Goal: Transaction & Acquisition: Purchase product/service

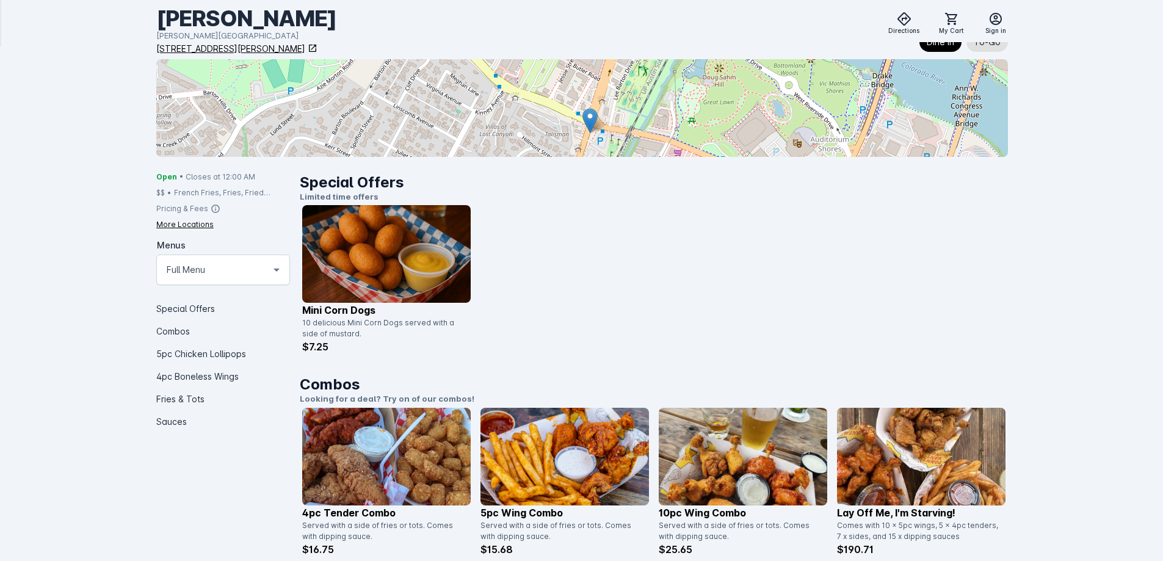
scroll to position [14, 0]
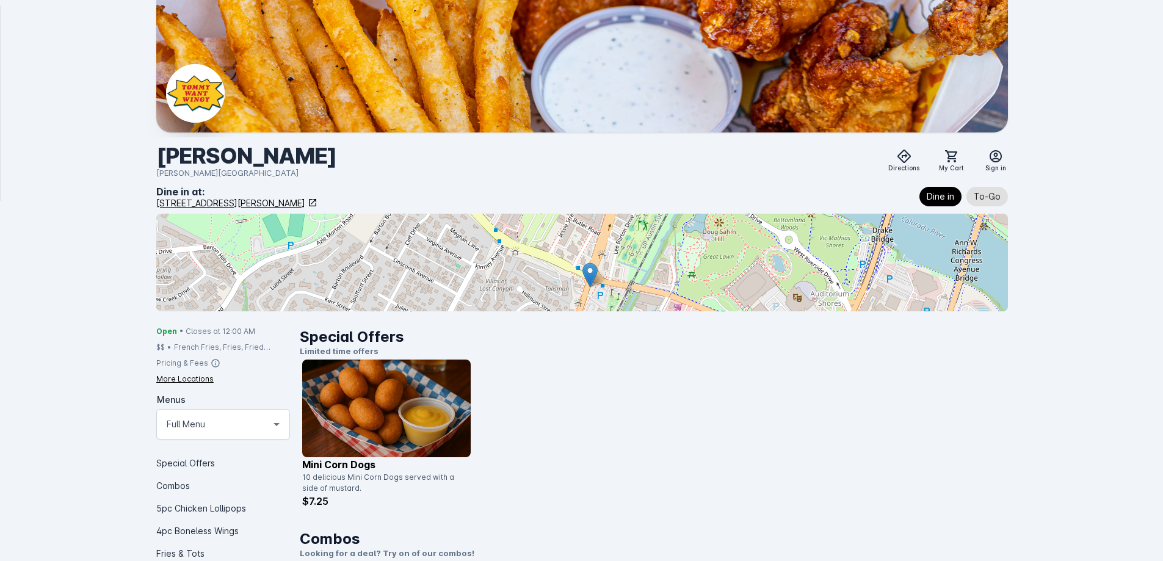
click at [346, 404] on img at bounding box center [386, 409] width 168 height 98
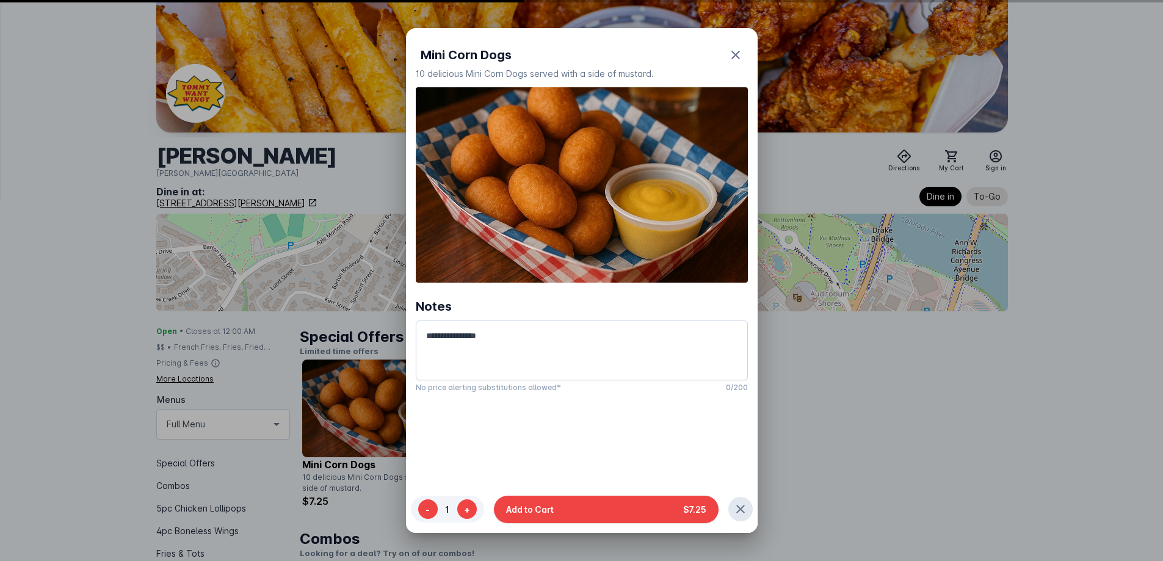
scroll to position [0, 0]
click at [633, 339] on textarea at bounding box center [581, 350] width 310 height 44
click at [728, 50] on icon "button" at bounding box center [735, 55] width 15 height 15
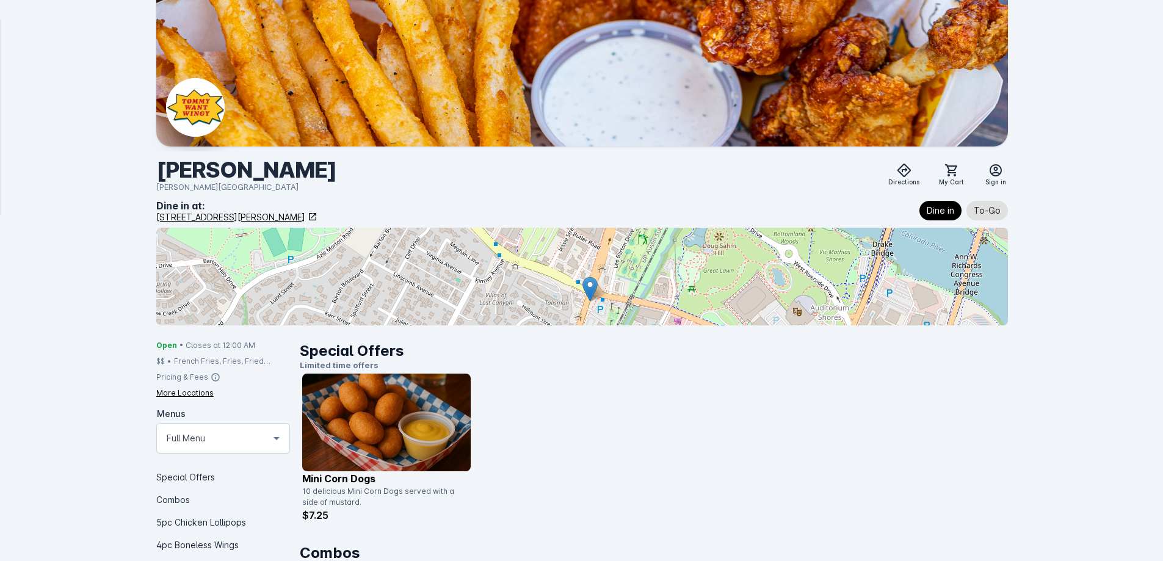
scroll to position [14, 0]
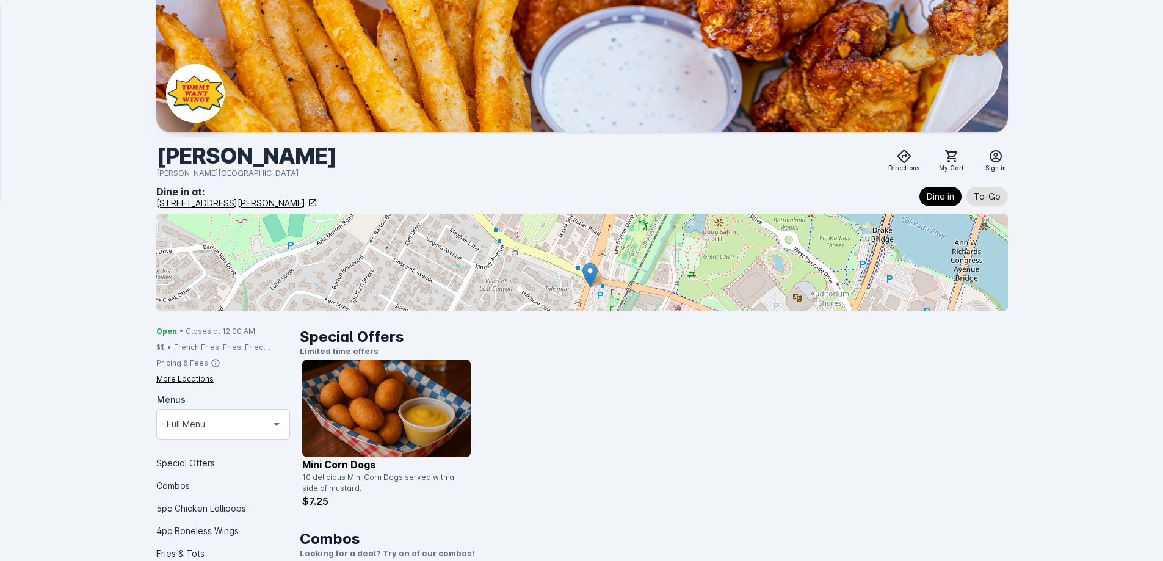
click at [421, 377] on img at bounding box center [386, 409] width 168 height 98
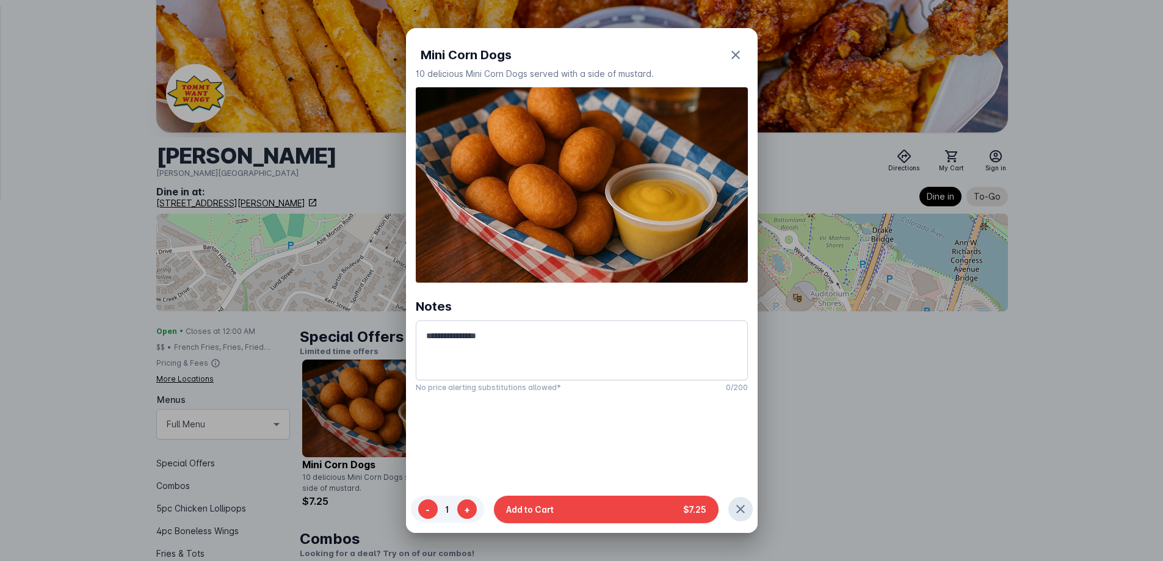
click at [851, 444] on div at bounding box center [581, 280] width 1163 height 561
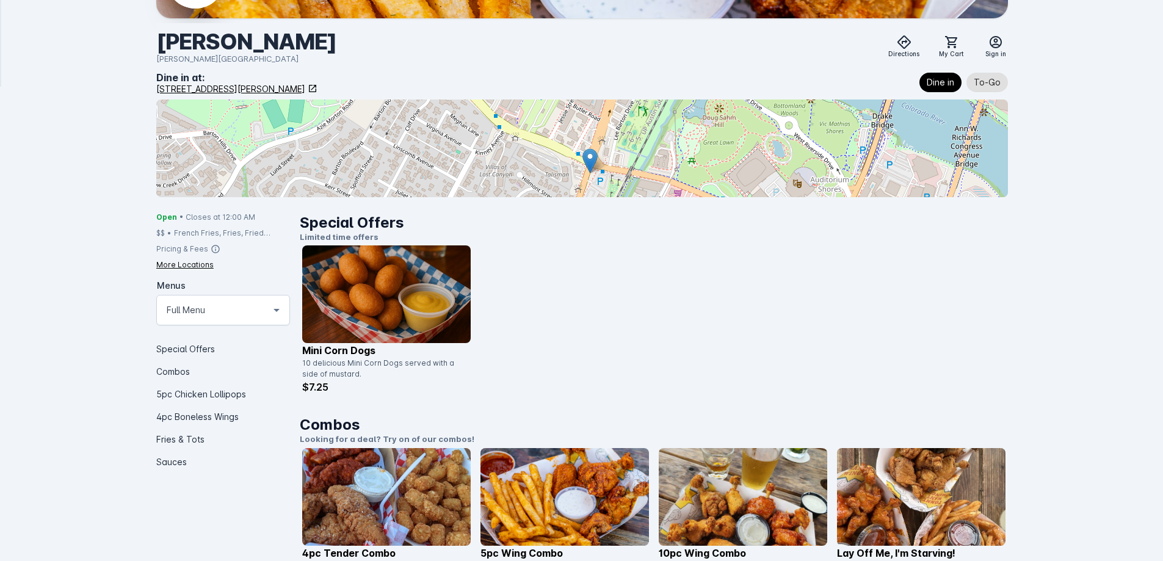
scroll to position [197, 0]
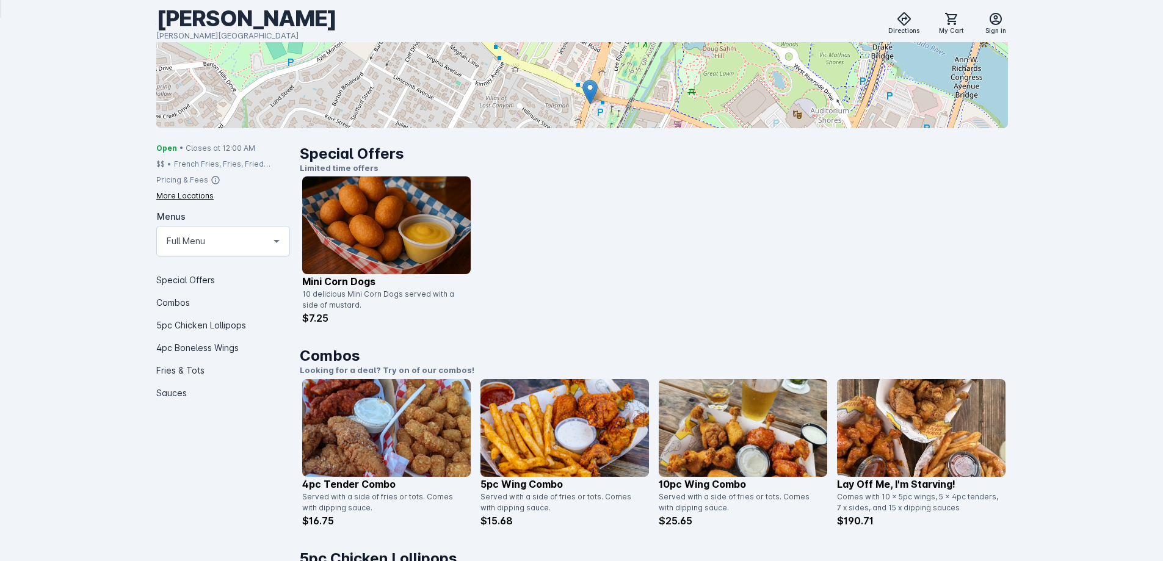
click at [388, 235] on img at bounding box center [386, 225] width 168 height 98
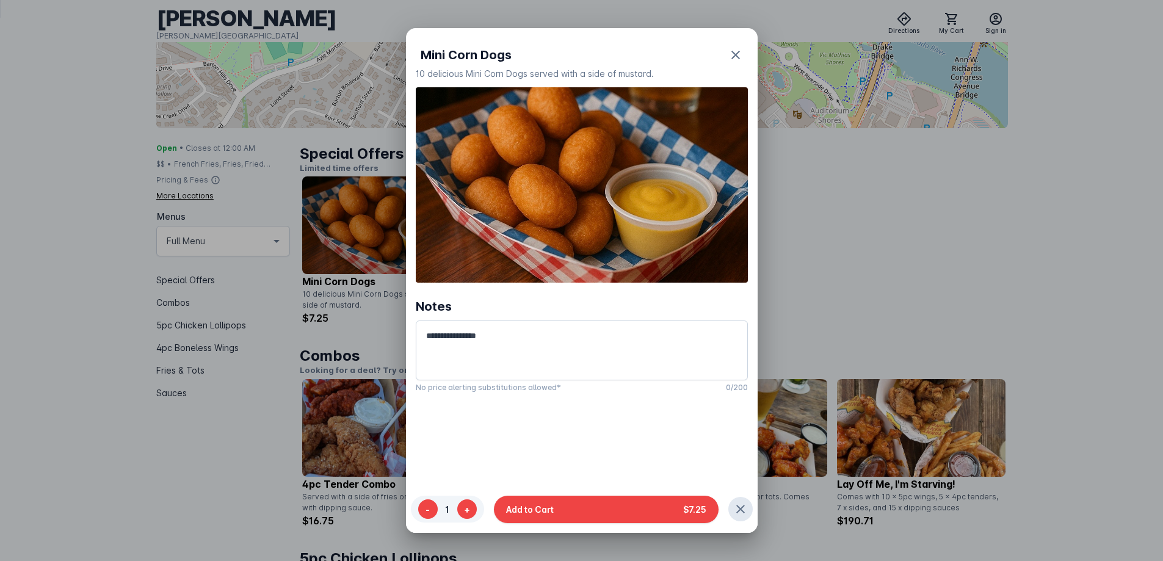
scroll to position [0, 0]
click at [363, 261] on div at bounding box center [581, 280] width 1163 height 561
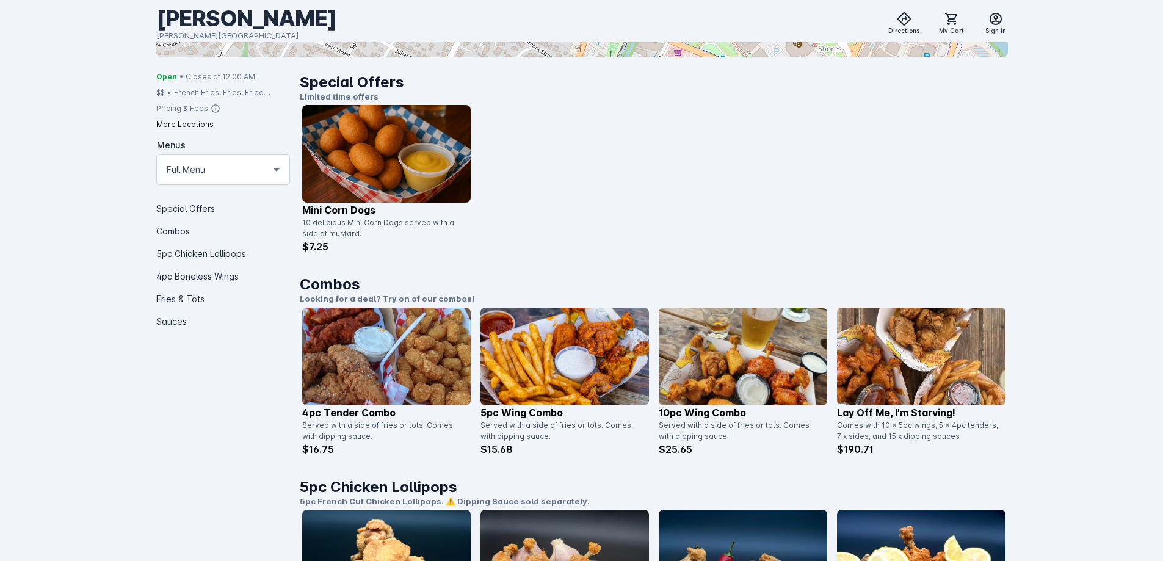
scroll to position [380, 0]
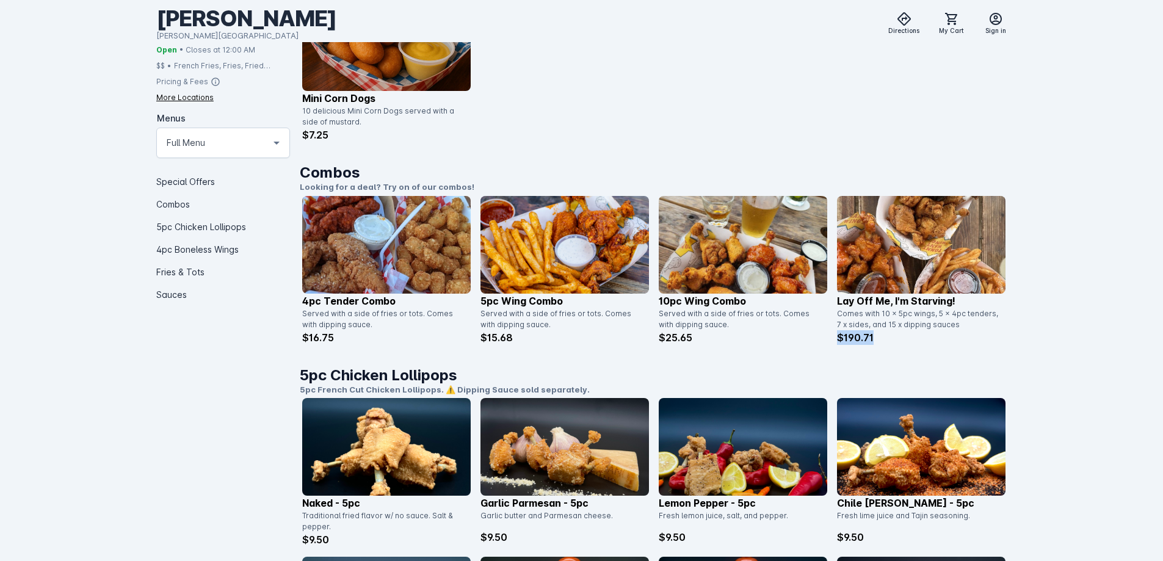
drag, startPoint x: 839, startPoint y: 339, endPoint x: 876, endPoint y: 345, distance: 37.7
click at [876, 345] on div "Combos Looking for a deal? Try on of our combos! 4pc Tender Combo Served with a…" at bounding box center [654, 263] width 708 height 203
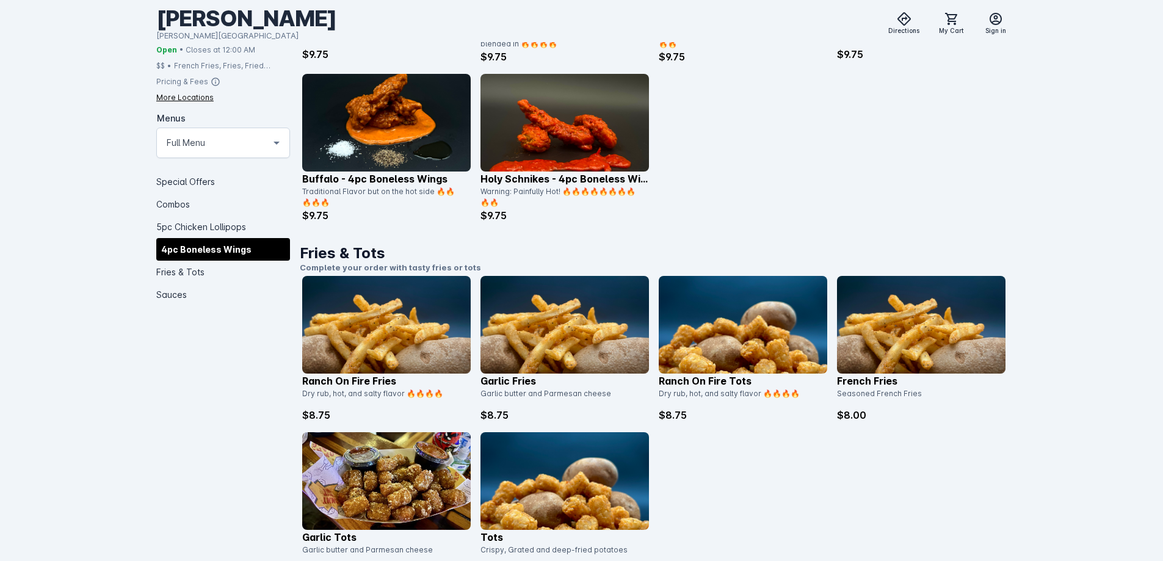
scroll to position [1540, 0]
